Goal: Task Accomplishment & Management: Use online tool/utility

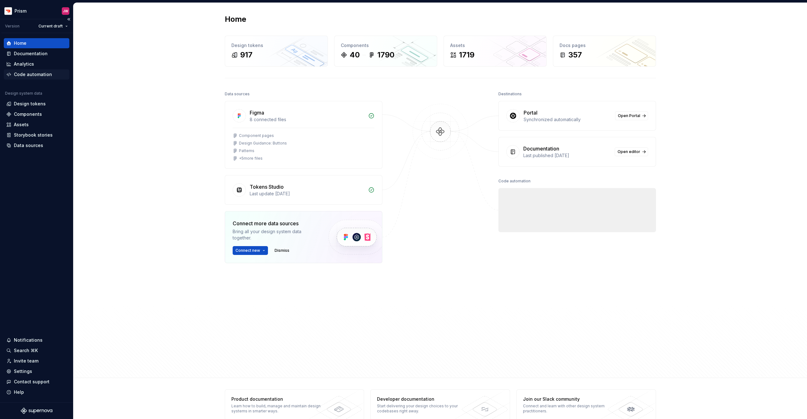
click at [18, 73] on div "Code automation" at bounding box center [33, 74] width 38 height 6
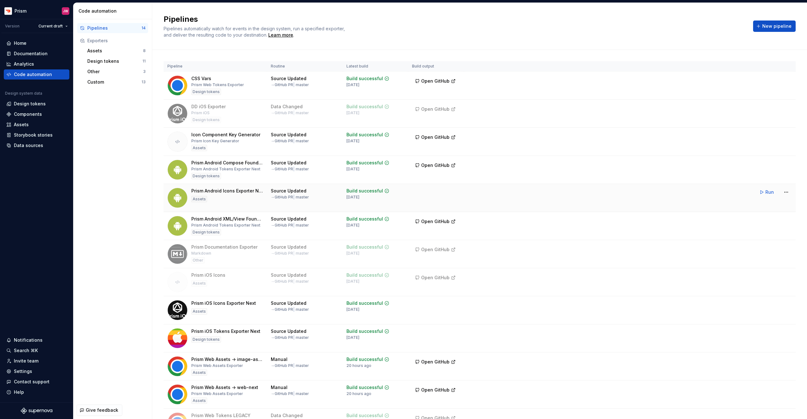
scroll to position [69, 0]
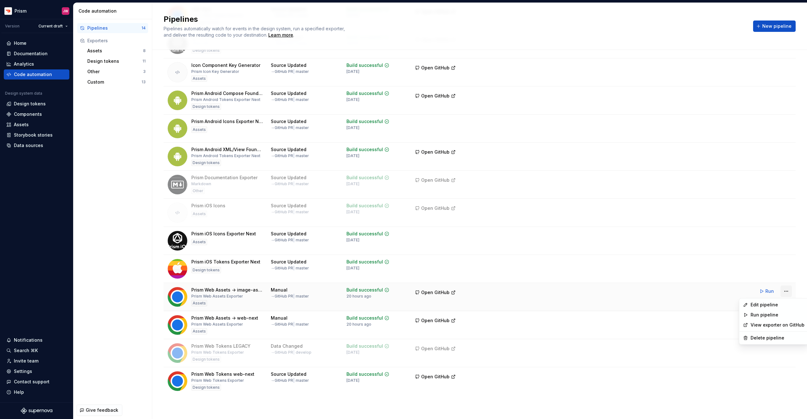
click at [786, 291] on html "Prism JW Version Current draft Home Documentation Analytics Code automation Des…" at bounding box center [403, 209] width 807 height 419
click at [775, 305] on div "Edit pipeline" at bounding box center [778, 304] width 54 height 6
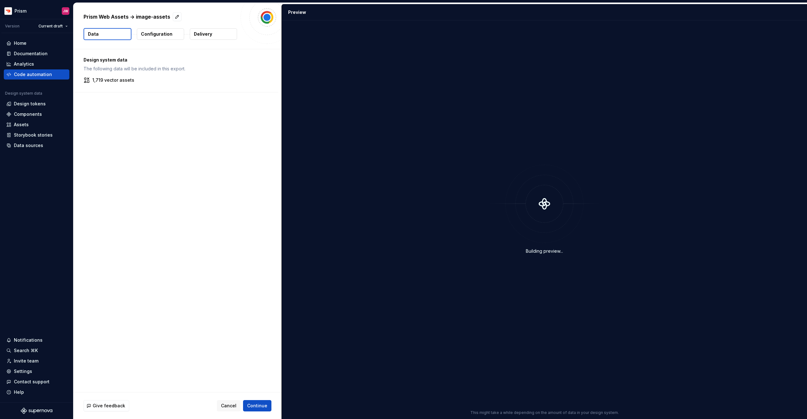
click at [157, 36] on p "Configuration" at bounding box center [157, 34] width 32 height 6
click at [197, 36] on p "Delivery" at bounding box center [203, 34] width 18 height 6
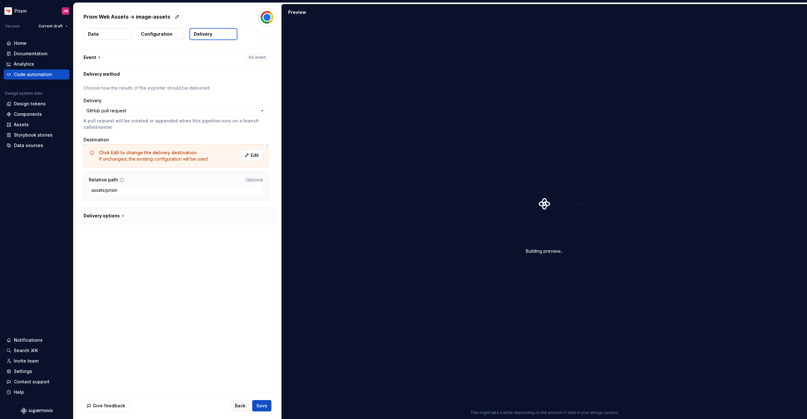
click at [118, 216] on button "button" at bounding box center [175, 215] width 205 height 16
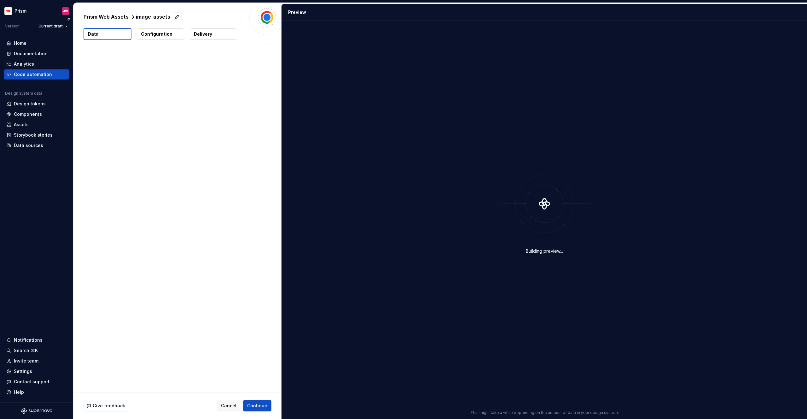
click at [21, 78] on div "Code automation" at bounding box center [37, 74] width 66 height 10
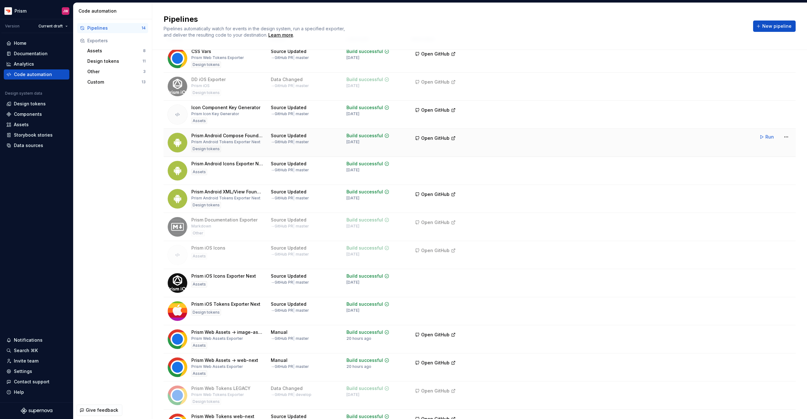
scroll to position [69, 0]
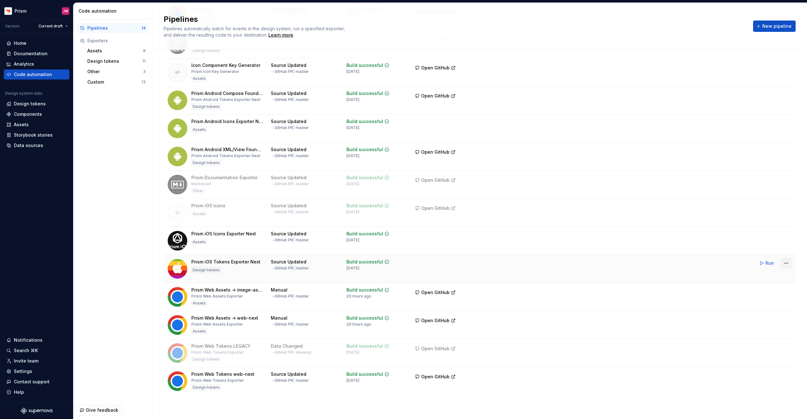
click at [786, 264] on html "Prism JW Version Current draft Home Documentation Analytics Code automation Des…" at bounding box center [403, 209] width 807 height 419
click at [773, 276] on div "Edit pipeline" at bounding box center [778, 276] width 54 height 6
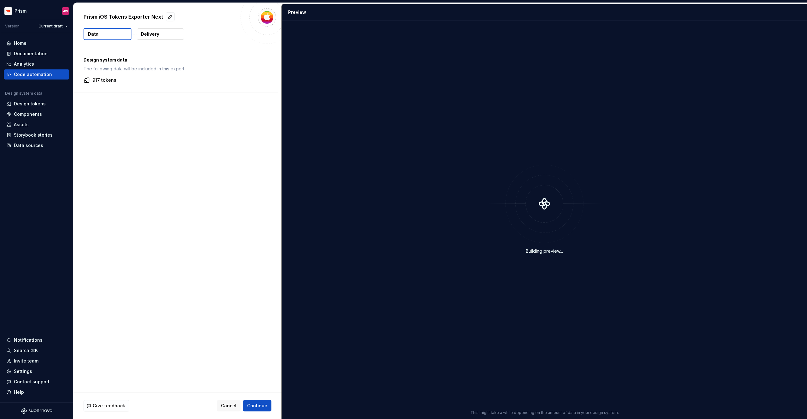
click at [150, 38] on button "Delivery" at bounding box center [160, 33] width 47 height 11
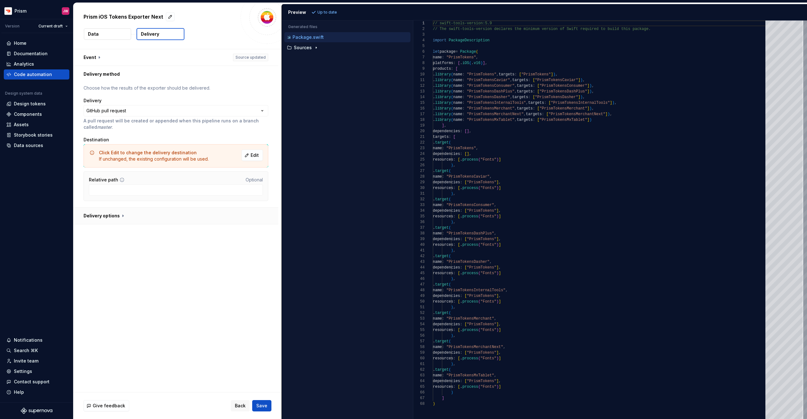
click at [107, 216] on button "button" at bounding box center [175, 215] width 205 height 16
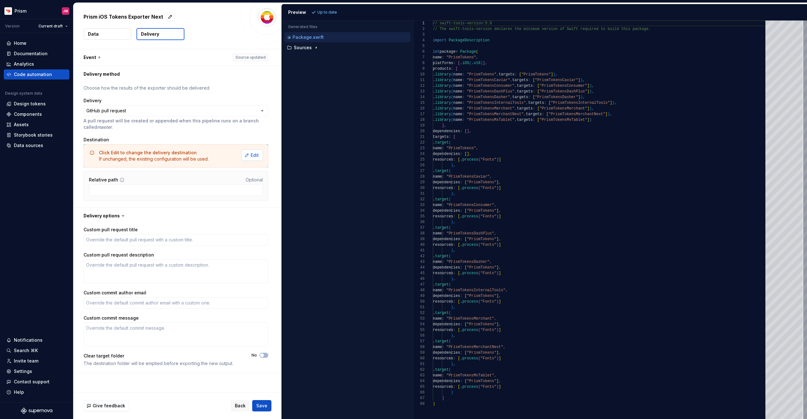
click at [263, 157] on button "Edit" at bounding box center [252, 154] width 21 height 11
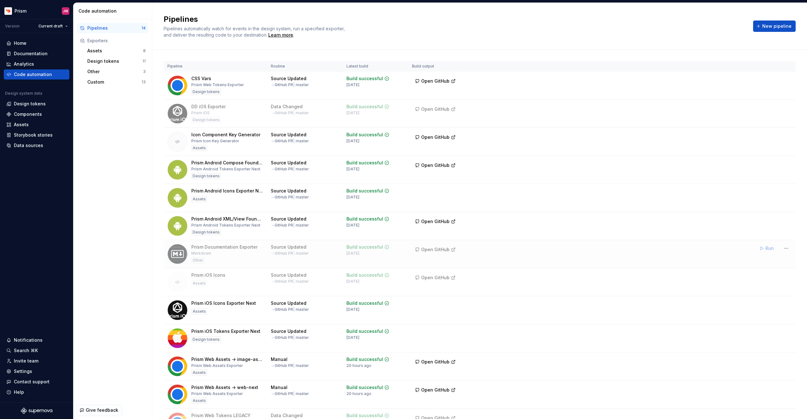
scroll to position [69, 0]
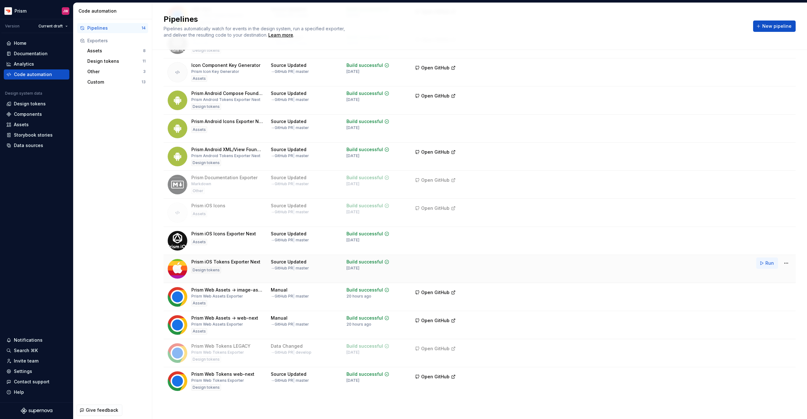
click at [769, 262] on span "Run" at bounding box center [770, 263] width 9 height 6
